Goal: Information Seeking & Learning: Learn about a topic

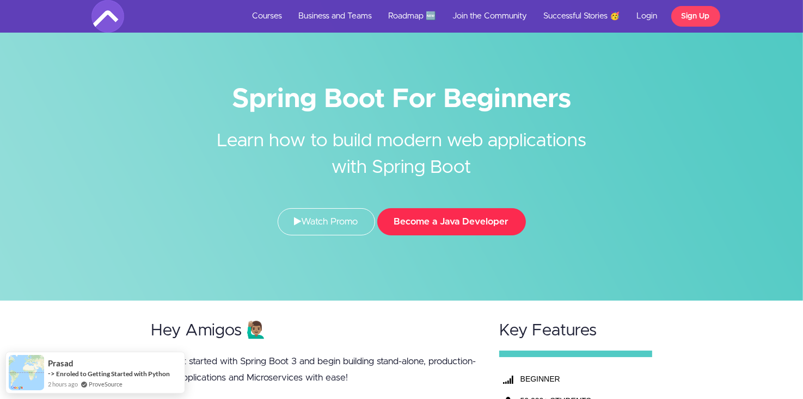
click at [463, 229] on button "Become a Java Developer" at bounding box center [451, 221] width 149 height 27
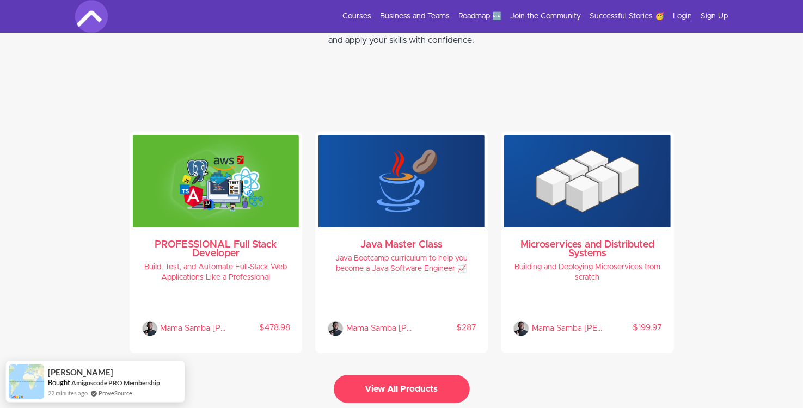
scroll to position [2302, 0]
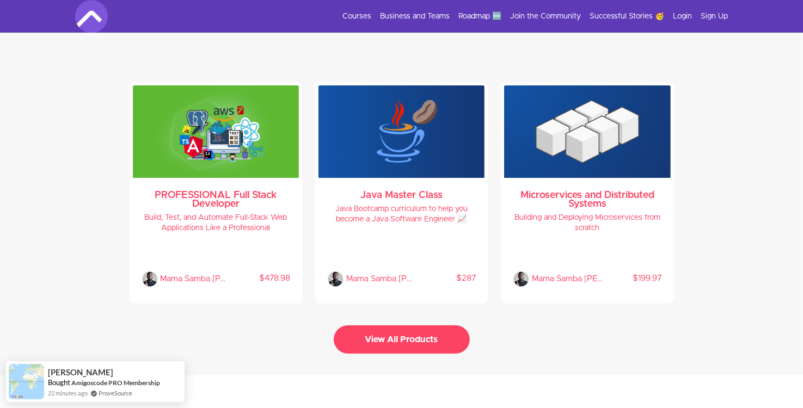
click at [402, 333] on button "View All Products" at bounding box center [402, 339] width 136 height 28
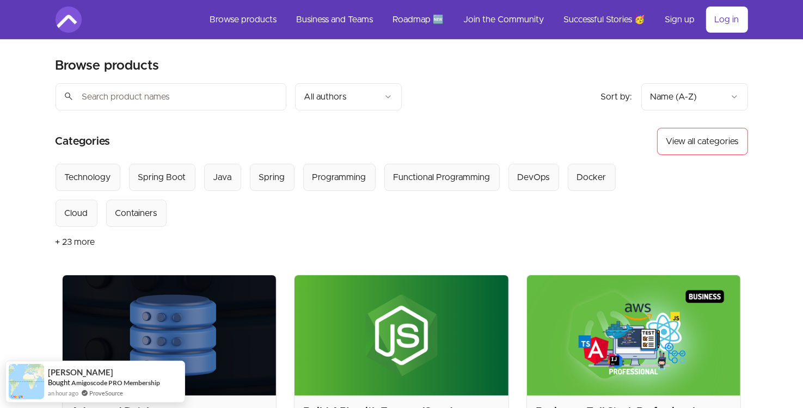
click at [235, 100] on input "search" at bounding box center [171, 96] width 231 height 27
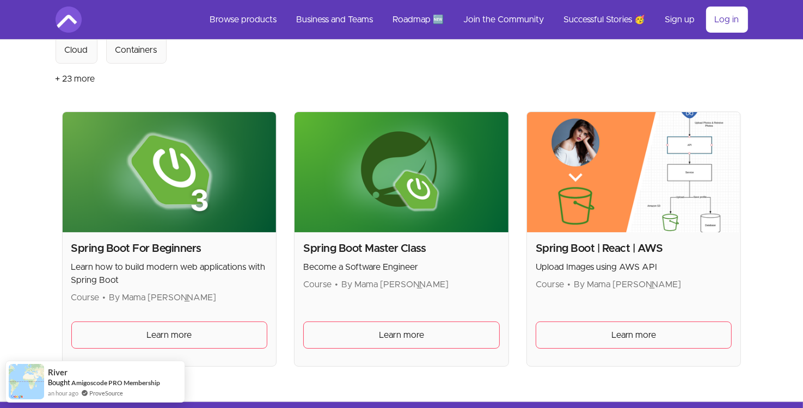
scroll to position [165, 0]
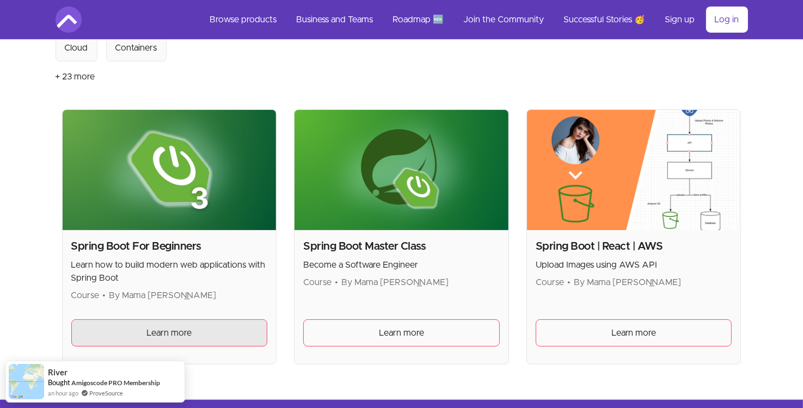
type input "spring boot"
click at [211, 329] on link "Learn more" at bounding box center [169, 332] width 196 height 27
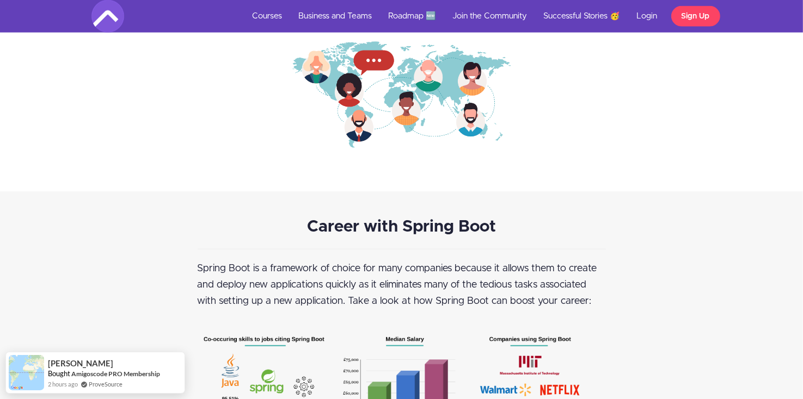
scroll to position [1343, 0]
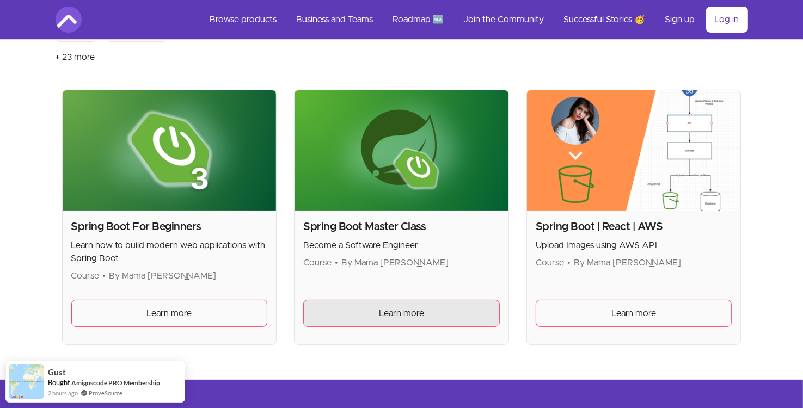
click at [349, 312] on link "Learn more" at bounding box center [401, 313] width 196 height 27
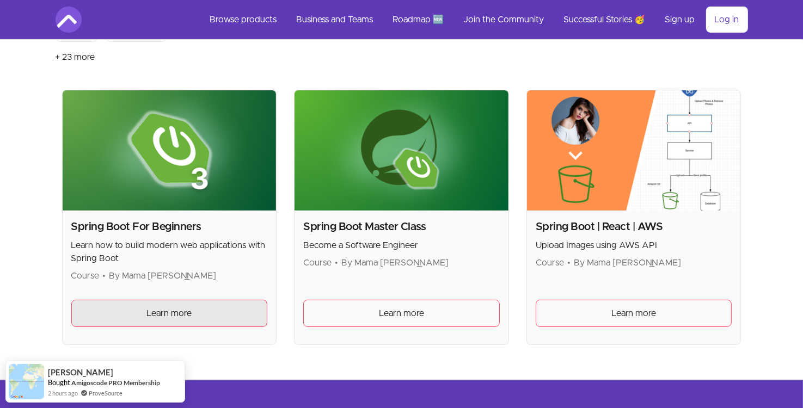
click at [206, 311] on link "Learn more" at bounding box center [169, 313] width 196 height 27
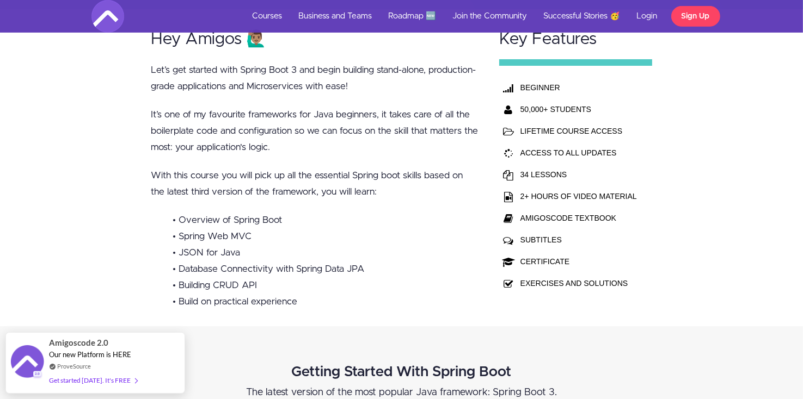
scroll to position [292, 0]
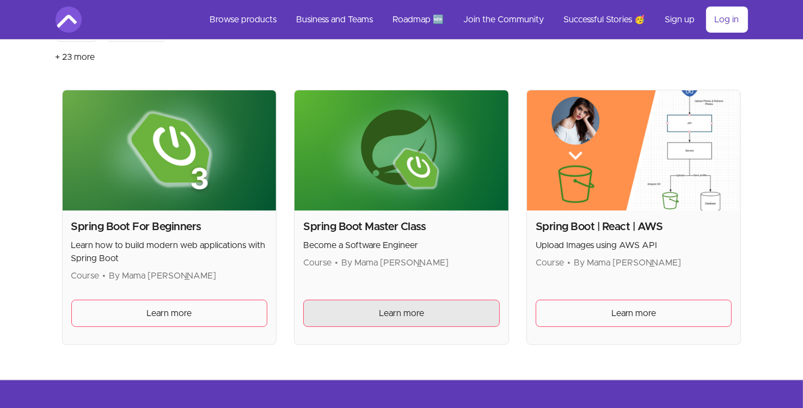
click at [380, 311] on span "Learn more" at bounding box center [401, 313] width 45 height 13
